Goal: Information Seeking & Learning: Learn about a topic

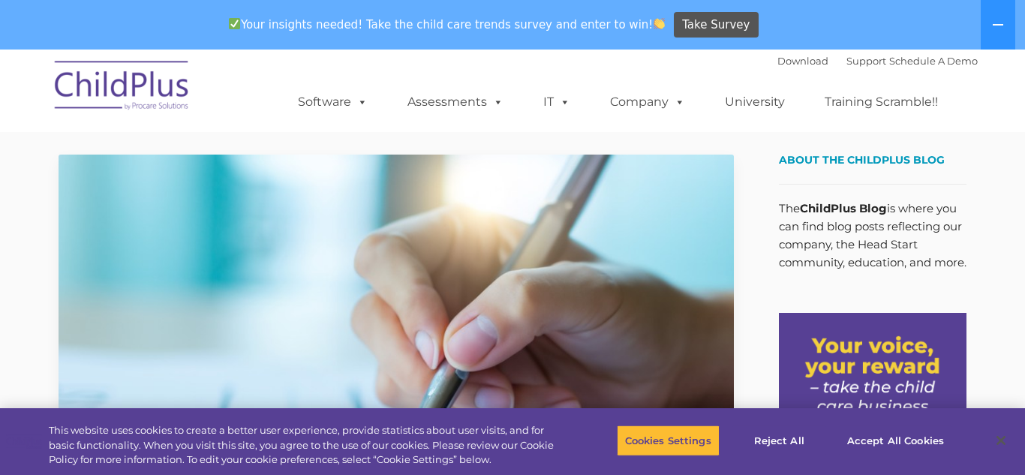
click at [158, 290] on img at bounding box center [396, 345] width 675 height 380
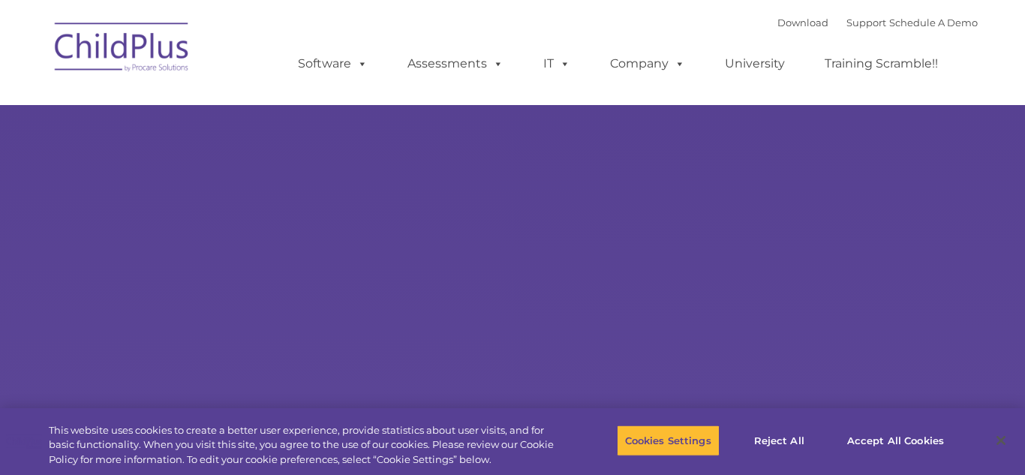
type input ""
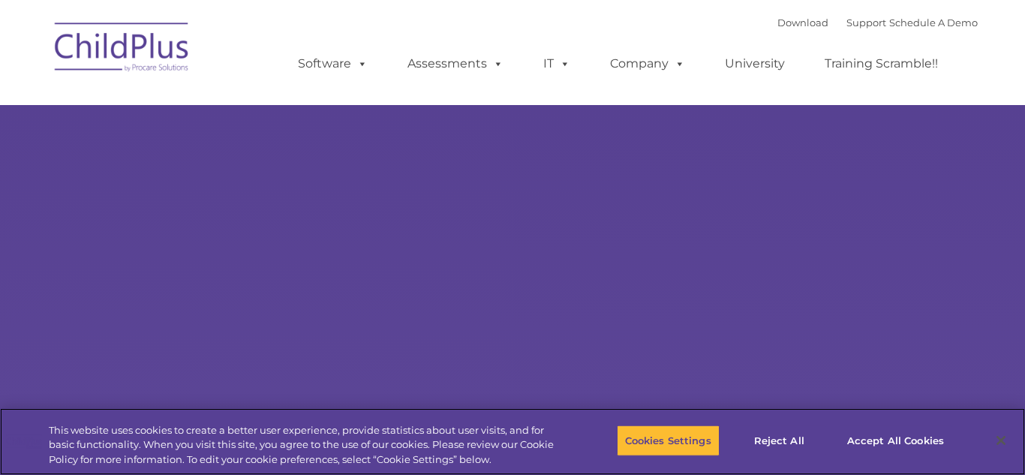
select select "MEDIUM"
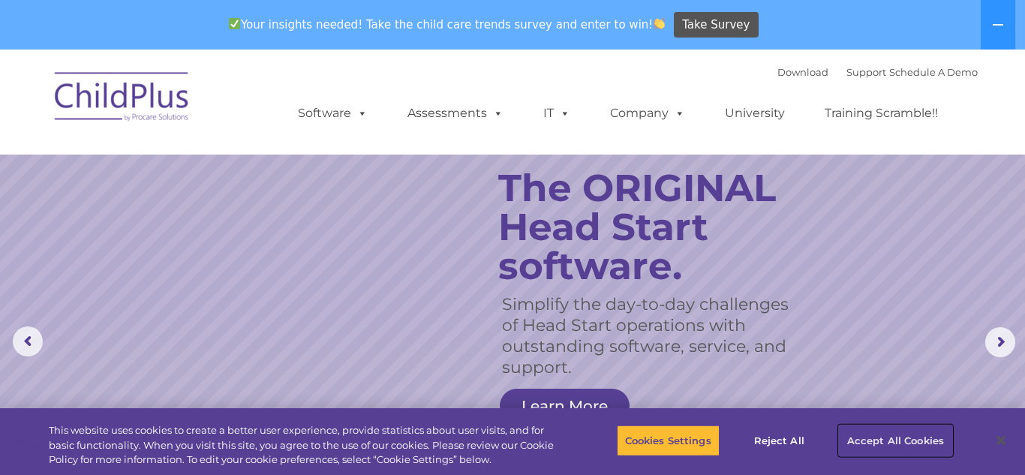
click at [881, 443] on button "Accept All Cookies" at bounding box center [895, 441] width 113 height 32
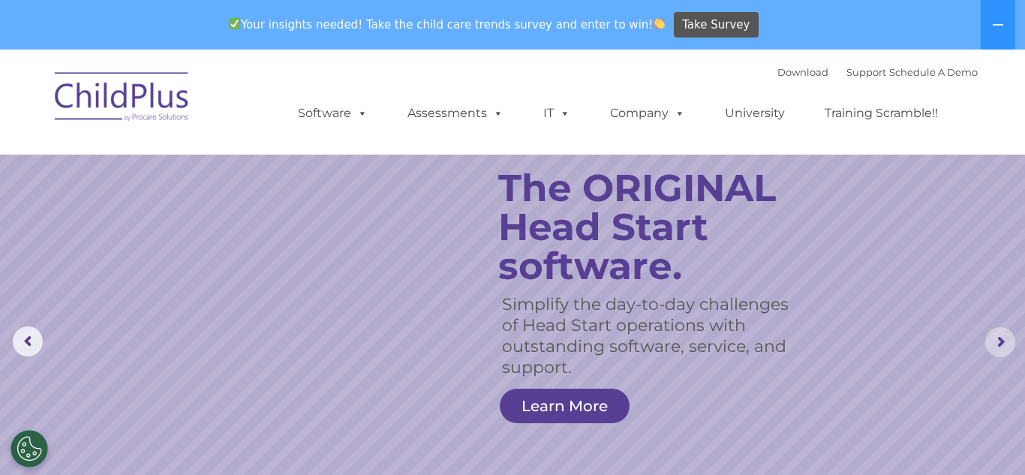
click at [995, 333] on rs-arrow at bounding box center [1000, 342] width 30 height 30
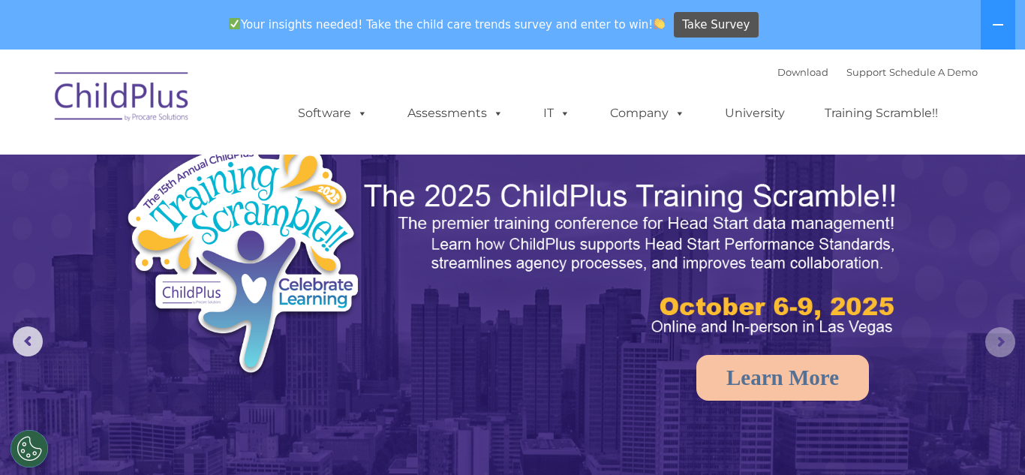
click at [994, 335] on rs-arrow at bounding box center [1000, 342] width 30 height 30
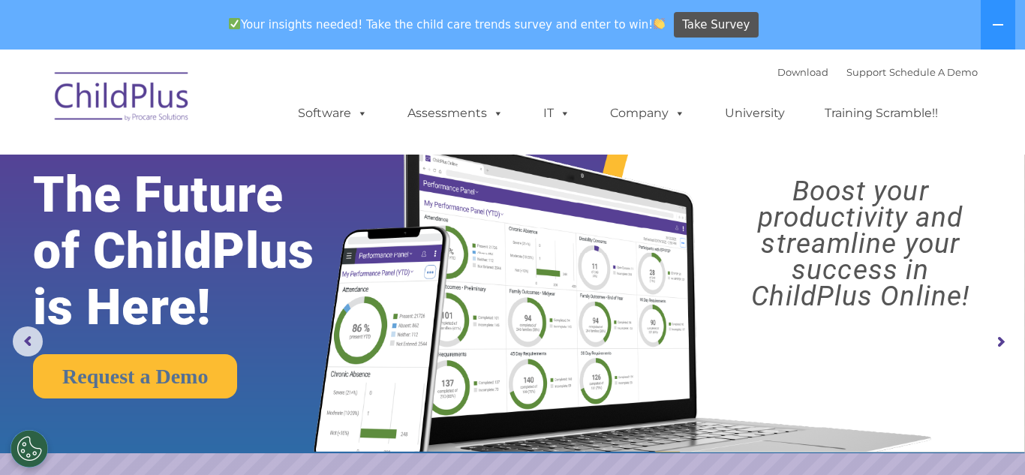
click at [992, 341] on rs-arrow at bounding box center [1000, 342] width 30 height 30
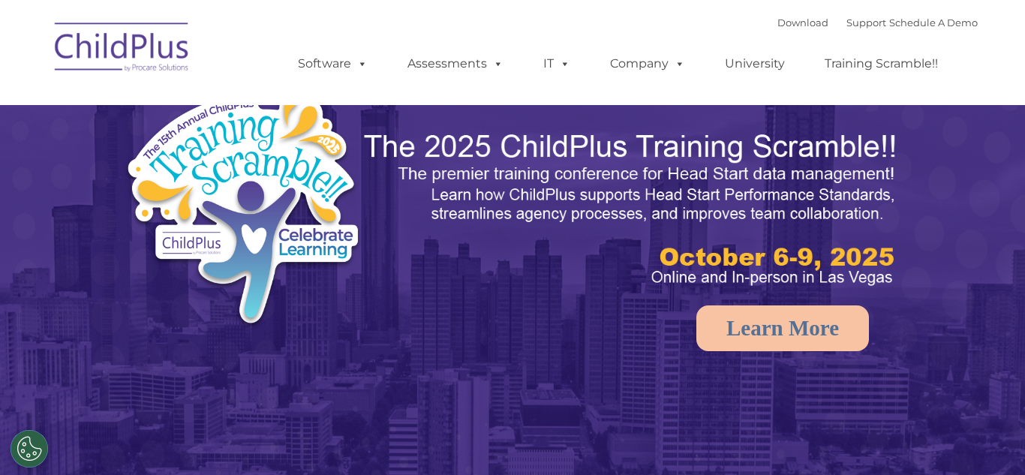
select select "MEDIUM"
